Goal: Information Seeking & Learning: Find specific fact

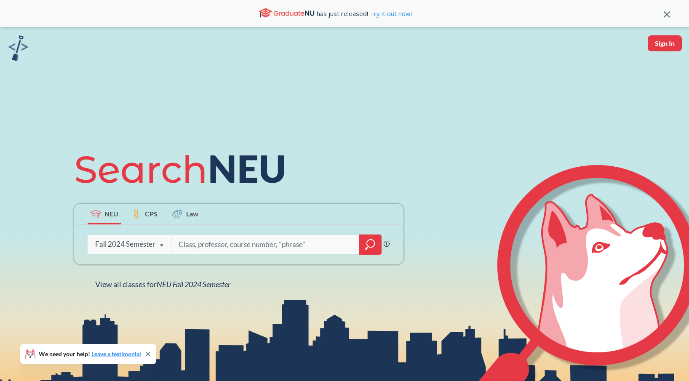
click at [127, 237] on div "Fall 2024 Semester Fall 2025 Semester Summer 2 2025 Semester Summer Full 2025 S…" at bounding box center [130, 244] width 84 height 21
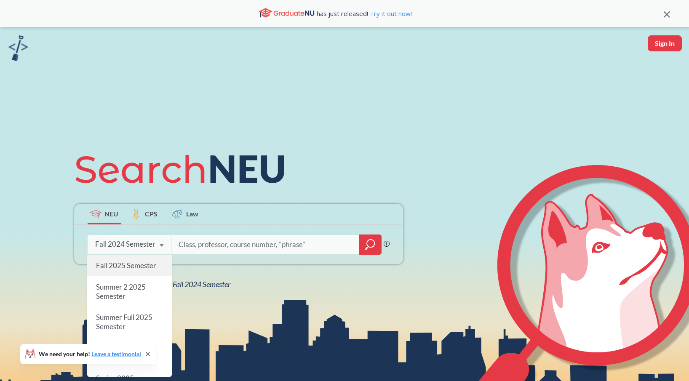
click at [126, 272] on div "Fall 2025 Semester" at bounding box center [129, 265] width 85 height 21
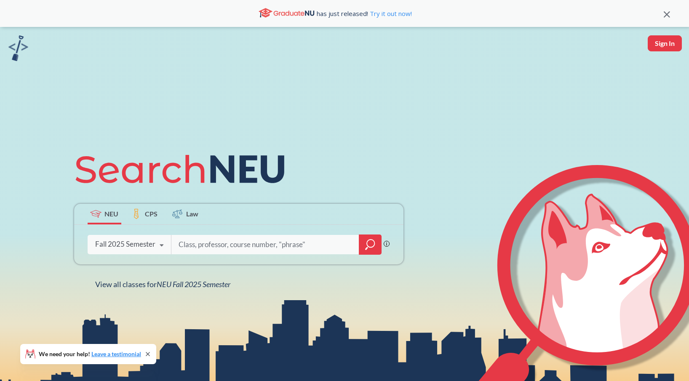
click at [214, 237] on input "search" at bounding box center [265, 245] width 175 height 18
paste input "CS6650"
click at [189, 248] on input "CS6650" at bounding box center [265, 245] width 175 height 18
type input "CS 6650"
click at [368, 245] on icon "magnifying glass" at bounding box center [370, 245] width 10 height 12
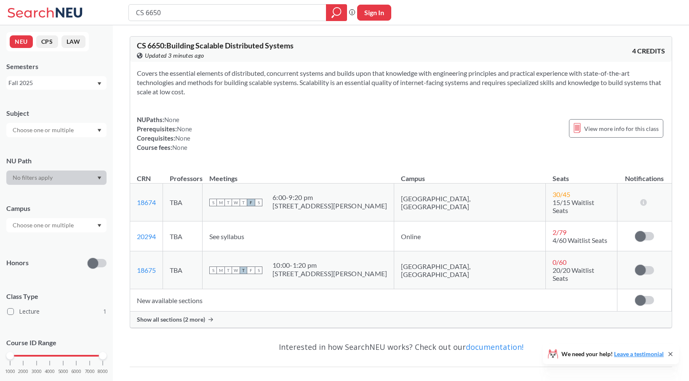
click at [195, 316] on span "Show all sections (2 more)" at bounding box center [171, 320] width 68 height 8
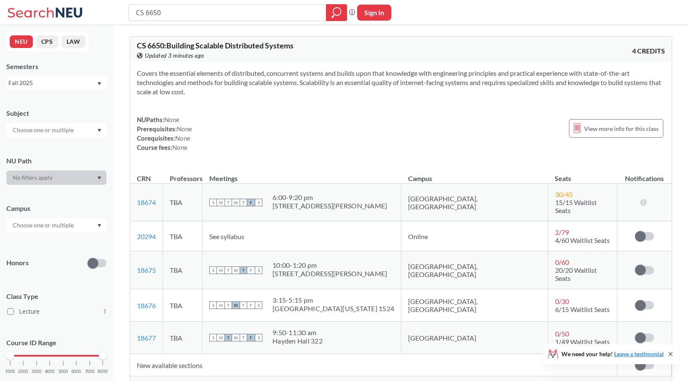
click at [142, 222] on td "20294 View this section on Banner." at bounding box center [146, 236] width 33 height 30
click at [144, 232] on link "20294" at bounding box center [146, 236] width 19 height 8
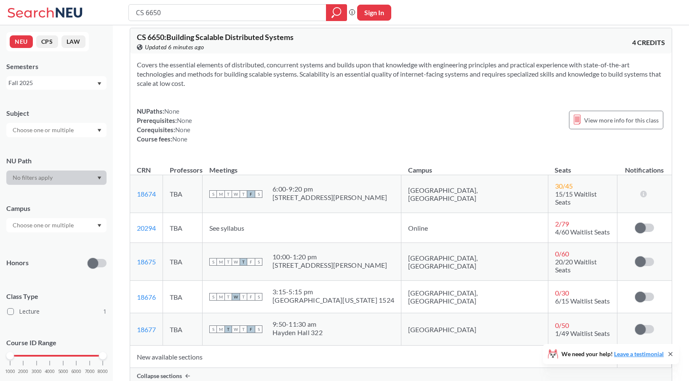
scroll to position [9, 0]
drag, startPoint x: 160, startPoint y: 221, endPoint x: 133, endPoint y: 226, distance: 27.8
click at [133, 226] on td "20294 View this section on Banner." at bounding box center [146, 227] width 33 height 30
drag, startPoint x: 159, startPoint y: 223, endPoint x: 133, endPoint y: 223, distance: 25.3
click at [133, 223] on td "20294 View this section on Banner." at bounding box center [146, 227] width 33 height 30
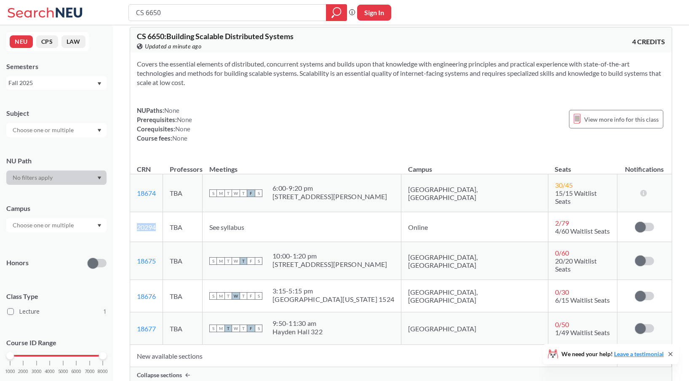
copy link "20294"
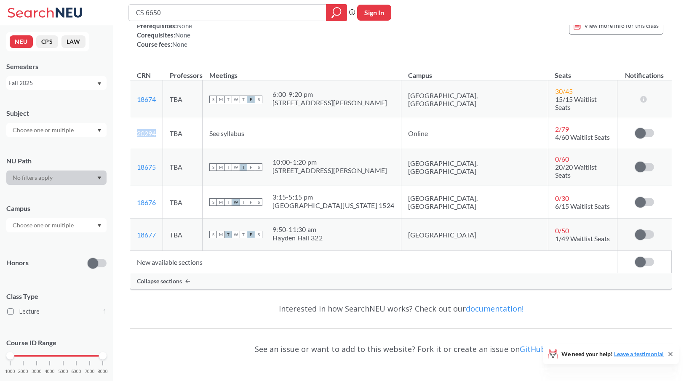
scroll to position [0, 0]
